Goal: Information Seeking & Learning: Learn about a topic

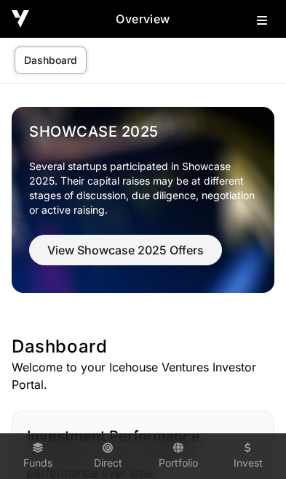
click at [271, 17] on button at bounding box center [264, 17] width 17 height 17
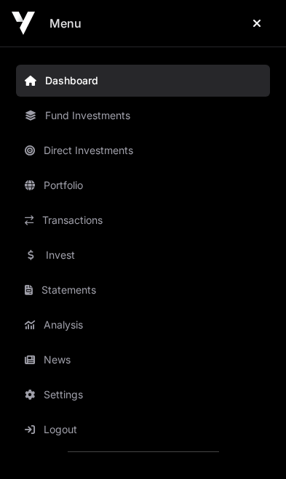
click at [87, 358] on link "News" at bounding box center [143, 360] width 254 height 32
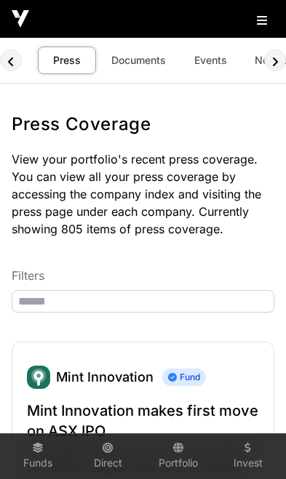
click at [137, 62] on link "Documents" at bounding box center [138, 60] width 73 height 28
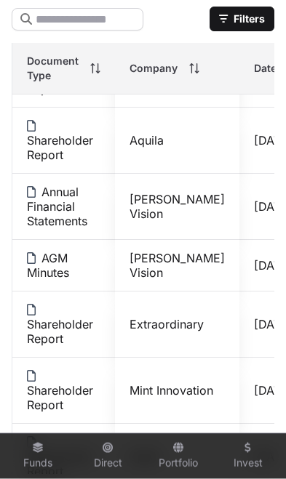
scroll to position [59, 0]
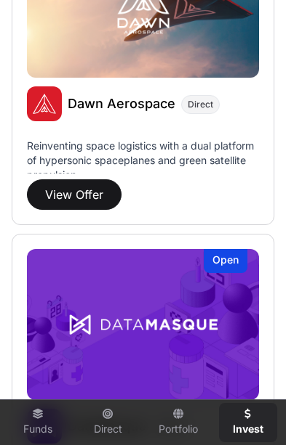
scroll to position [2451, 0]
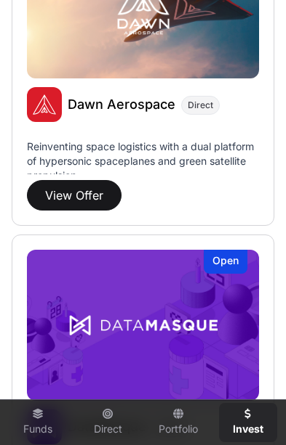
click at [68, 193] on button "View Offer" at bounding box center [74, 195] width 94 height 31
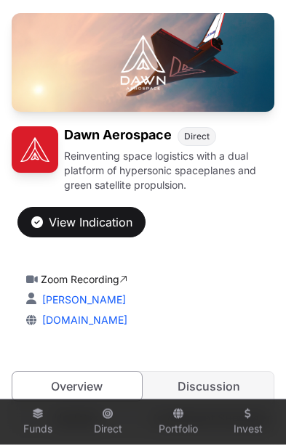
scroll to position [139, 0]
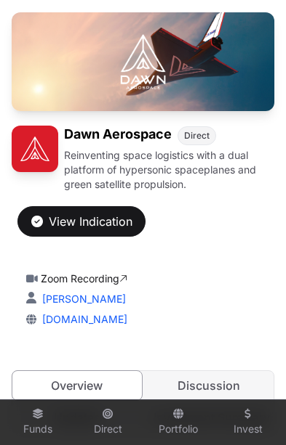
click at [75, 215] on div "View Indication" at bounding box center [81, 221] width 101 height 17
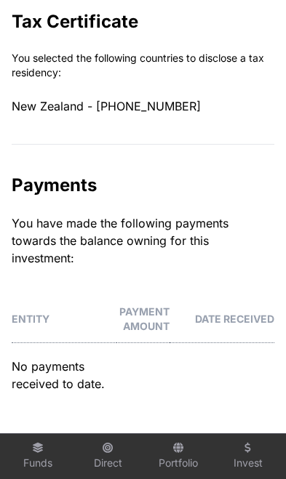
scroll to position [1091, 0]
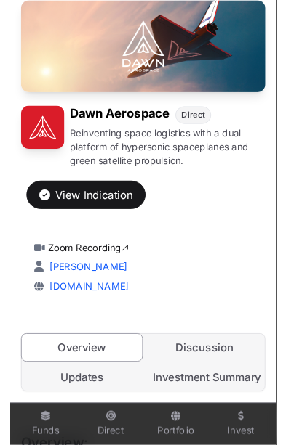
scroll to position [0, 6]
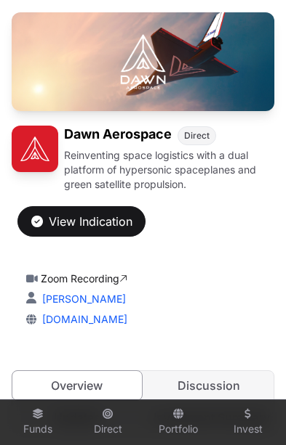
click at [247, 206] on div "View Indication" at bounding box center [143, 221] width 262 height 31
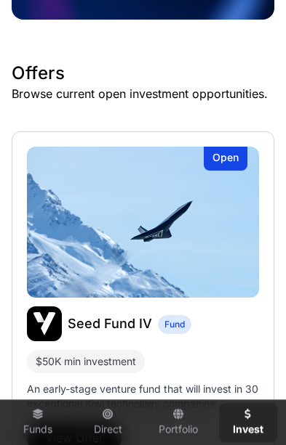
scroll to position [275, 0]
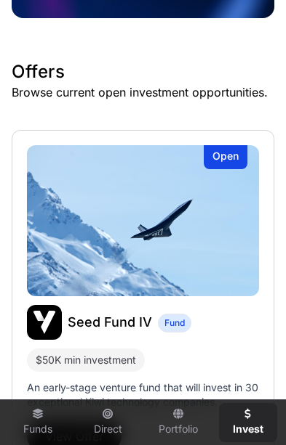
click at [88, 434] on button "View Offer" at bounding box center [74, 436] width 94 height 31
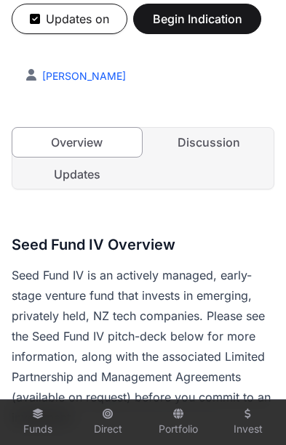
scroll to position [333, 0]
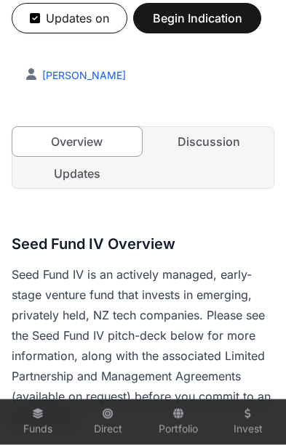
click at [65, 178] on link "Updates" at bounding box center [76, 173] width 129 height 29
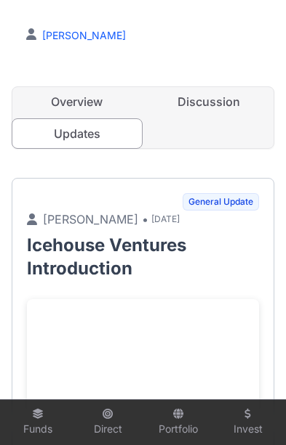
scroll to position [362, 0]
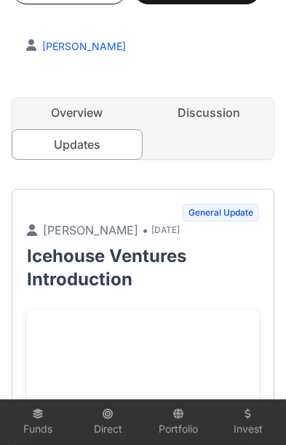
click at [219, 116] on link "Discussion" at bounding box center [209, 112] width 129 height 29
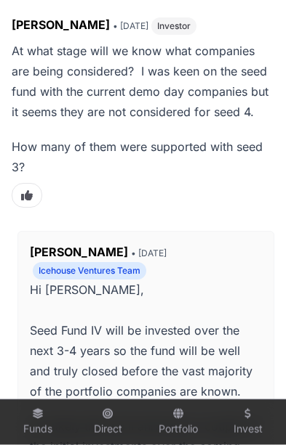
scroll to position [496, 0]
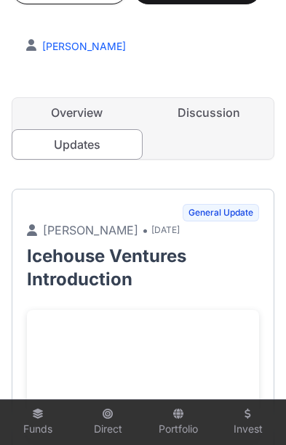
scroll to position [0, 6]
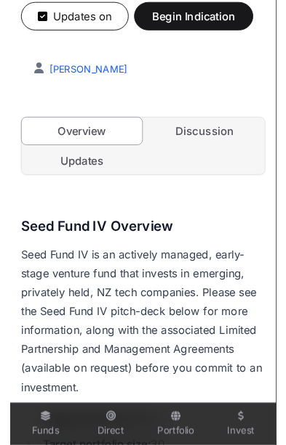
scroll to position [0, 6]
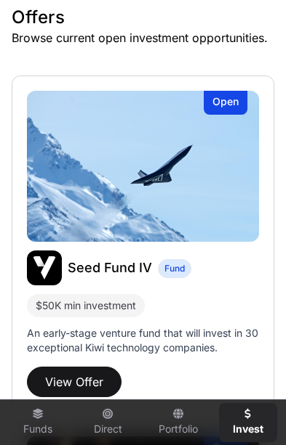
scroll to position [329, 0]
click at [197, 336] on p "An early-stage venture fund that will invest in 30 exceptional Kiwi technology …" at bounding box center [143, 340] width 232 height 29
